Goal: Navigation & Orientation: Find specific page/section

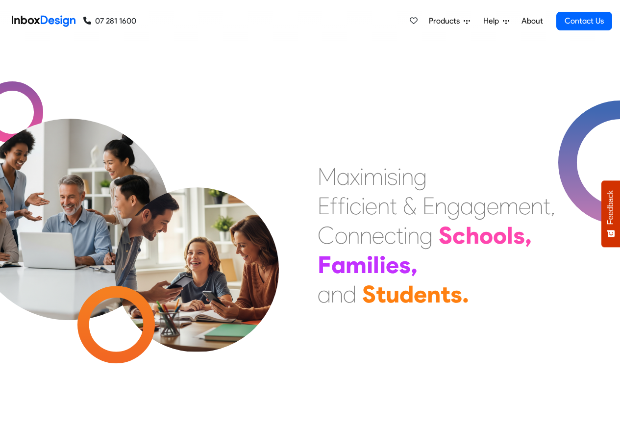
click at [530, 21] on link "About" at bounding box center [532, 21] width 27 height 20
